Goal: Task Accomplishment & Management: Manage account settings

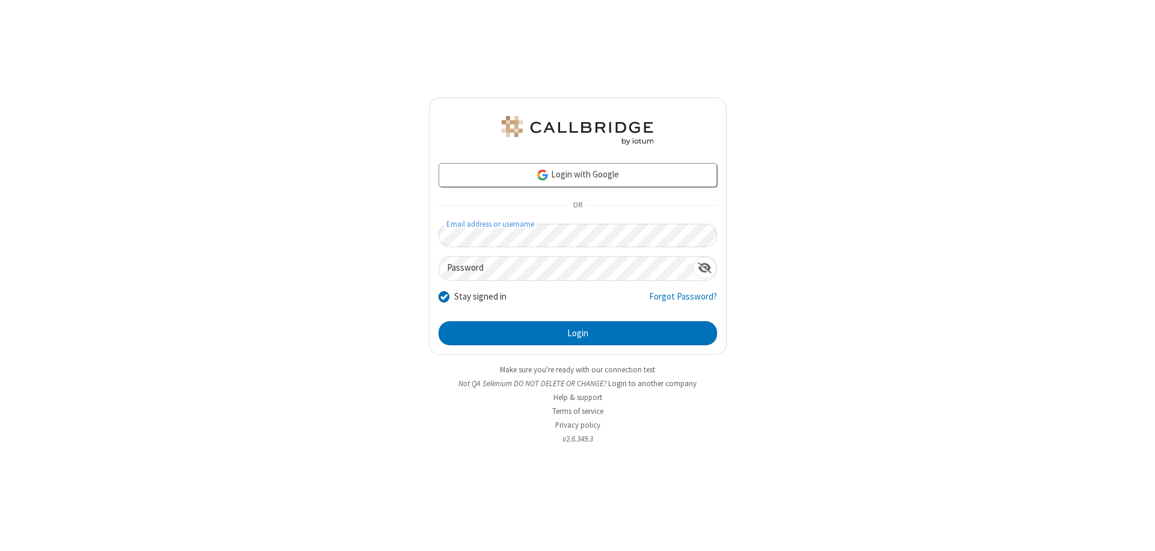
click at [443, 296] on input "Stay signed in" at bounding box center [443, 296] width 11 height 13
checkbox input "false"
click at [577, 333] on button "Login" at bounding box center [577, 333] width 278 height 24
click at [443, 296] on input "Stay signed in" at bounding box center [443, 296] width 11 height 13
checkbox input "false"
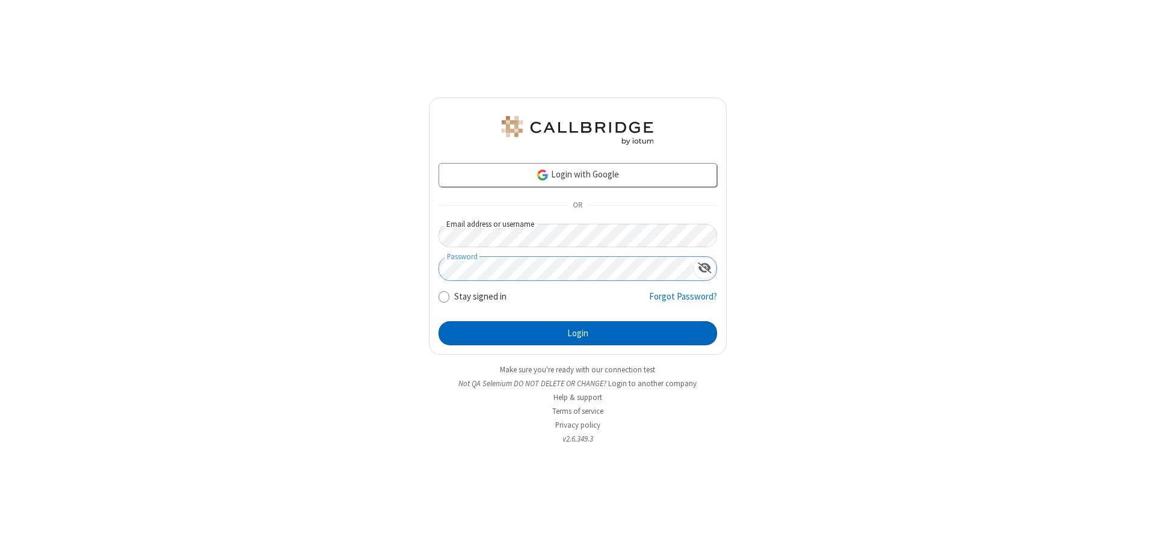
click at [577, 333] on button "Login" at bounding box center [577, 333] width 278 height 24
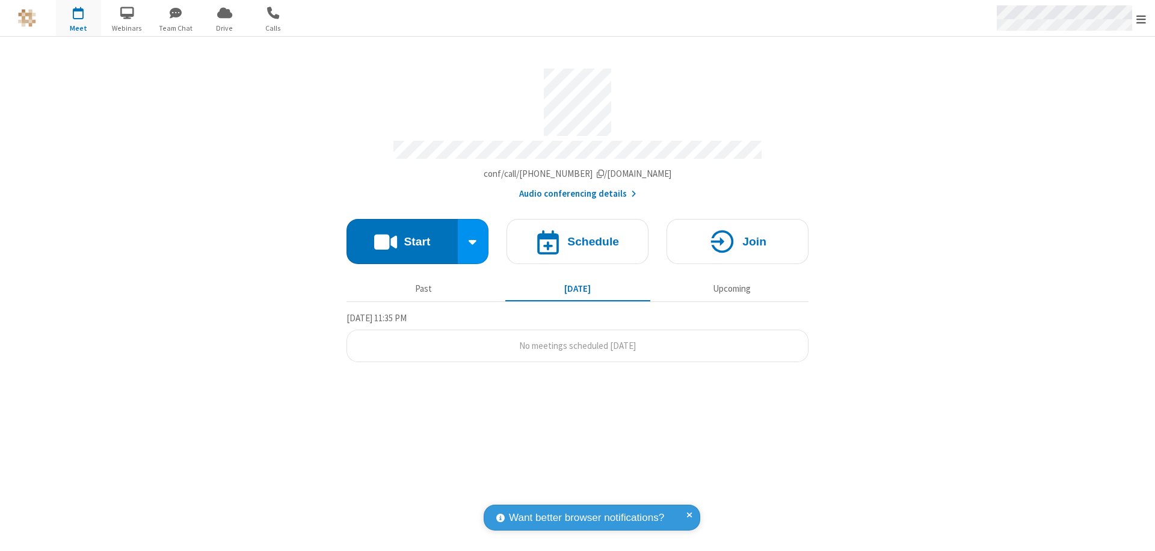
click at [1141, 18] on span "Open menu" at bounding box center [1141, 19] width 10 height 12
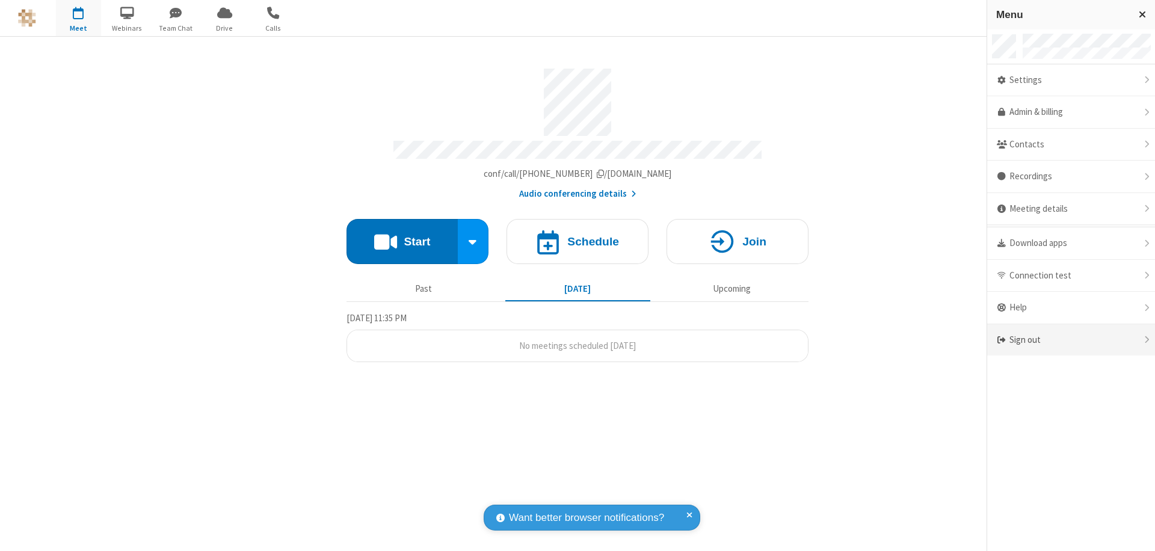
click at [1071, 340] on div "Sign out" at bounding box center [1071, 340] width 168 height 32
